Goal: Information Seeking & Learning: Learn about a topic

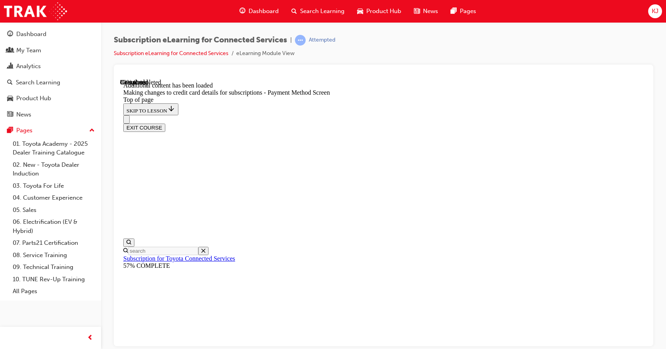
scroll to position [302, 0]
drag, startPoint x: 286, startPoint y: 187, endPoint x: 299, endPoint y: 187, distance: 13.1
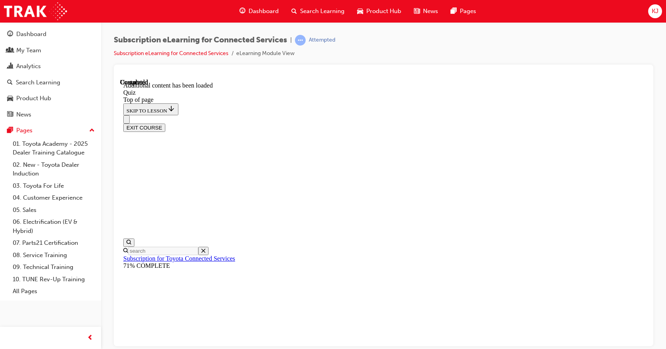
scroll to position [24, 0]
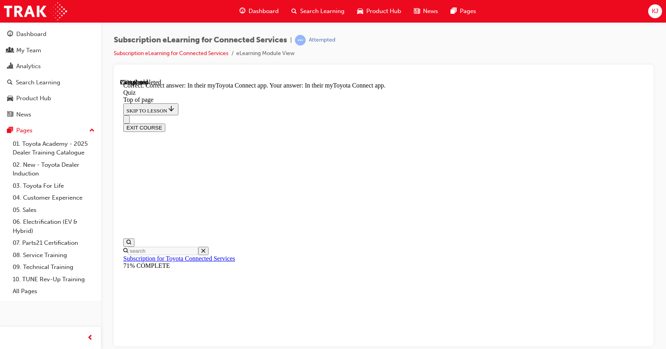
scroll to position [24, 0]
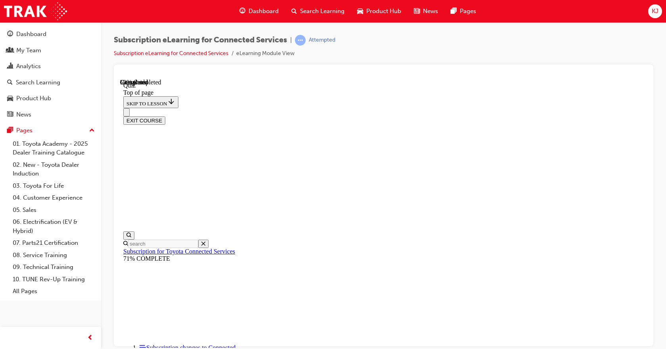
scroll to position [24, 0]
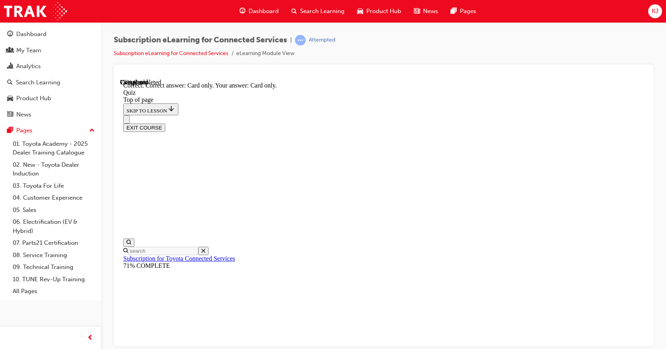
scroll to position [117, 0]
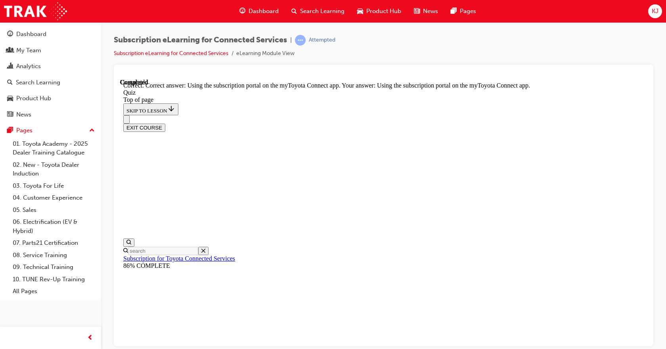
scroll to position [117, 0]
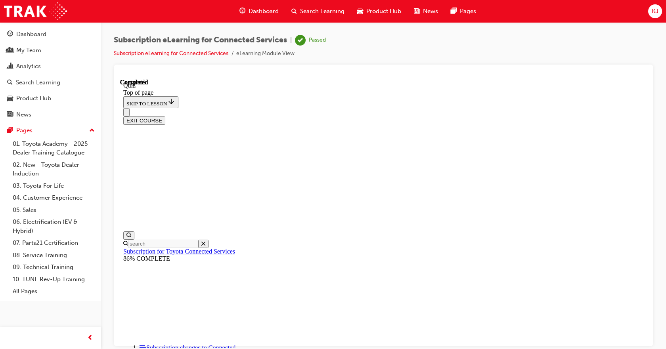
scroll to position [161, 0]
